Goal: Use online tool/utility: Utilize a website feature to perform a specific function

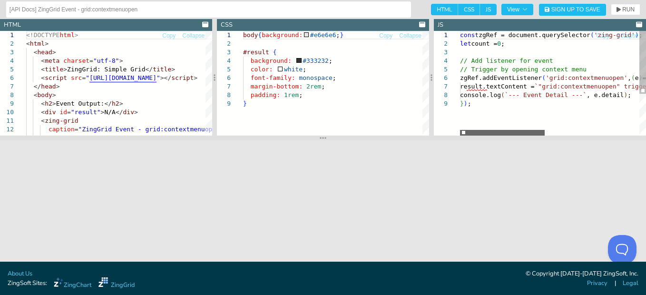
click at [468, 130] on div at bounding box center [502, 133] width 85 height 6
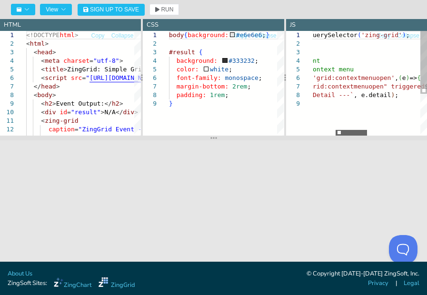
click at [360, 130] on div at bounding box center [350, 133] width 31 height 6
click at [374, 95] on div "} ) ; zgRef.addEventListener ( 'grid:contextmenuopen' , ( e ) => { result.textC…" at bounding box center [424, 117] width 394 height 173
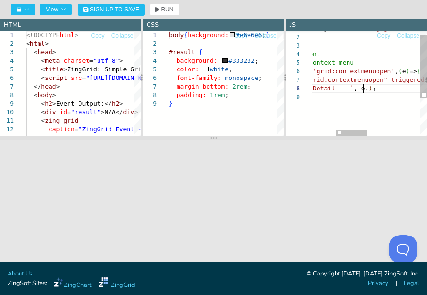
type textarea "const zgRef = document.querySelector('zing-grid'); let count = 0; // Add listen…"
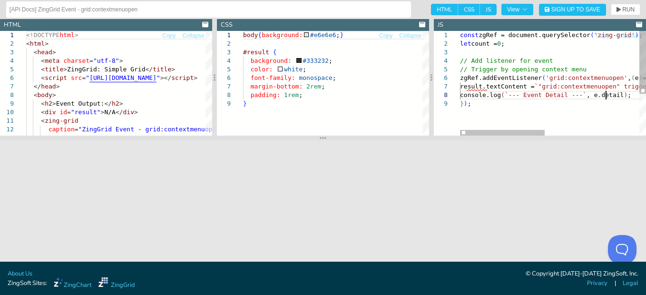
click at [605, 94] on div "const zgRef = document.querySelector ( 'zing-grid' ) ; let count = 0 ; // Add l…" at bounding box center [657, 117] width 394 height 173
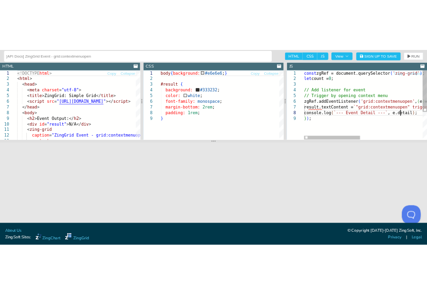
scroll to position [0, 10]
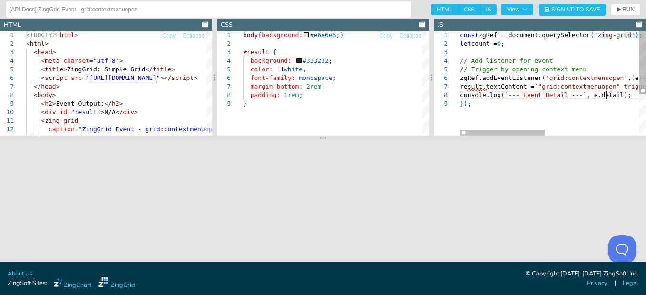
click at [605, 94] on div "const zgRef = document.querySelector ( 'zing-grid' ) ; let count = 0 ; // Add l…" at bounding box center [657, 117] width 394 height 173
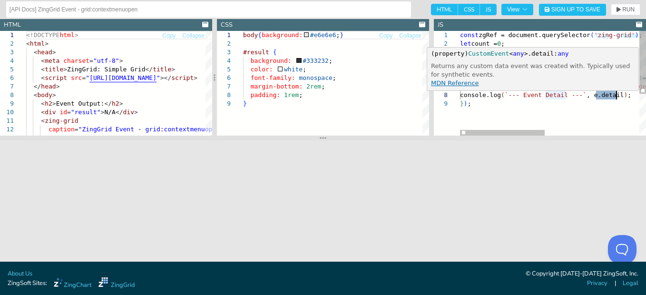
type textarea "const zgRef = document.querySelector('zing-grid'); let count = 0; // Add listen…"
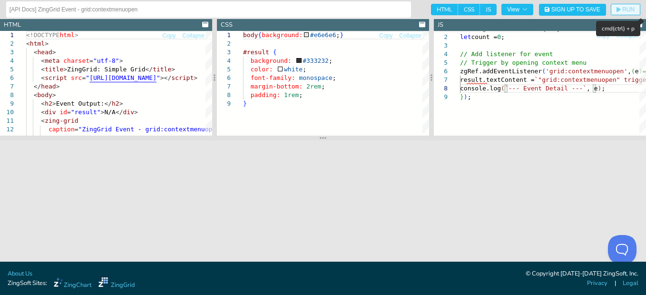
click at [632, 5] on button "RUN" at bounding box center [625, 9] width 29 height 11
